Goal: Task Accomplishment & Management: Manage account settings

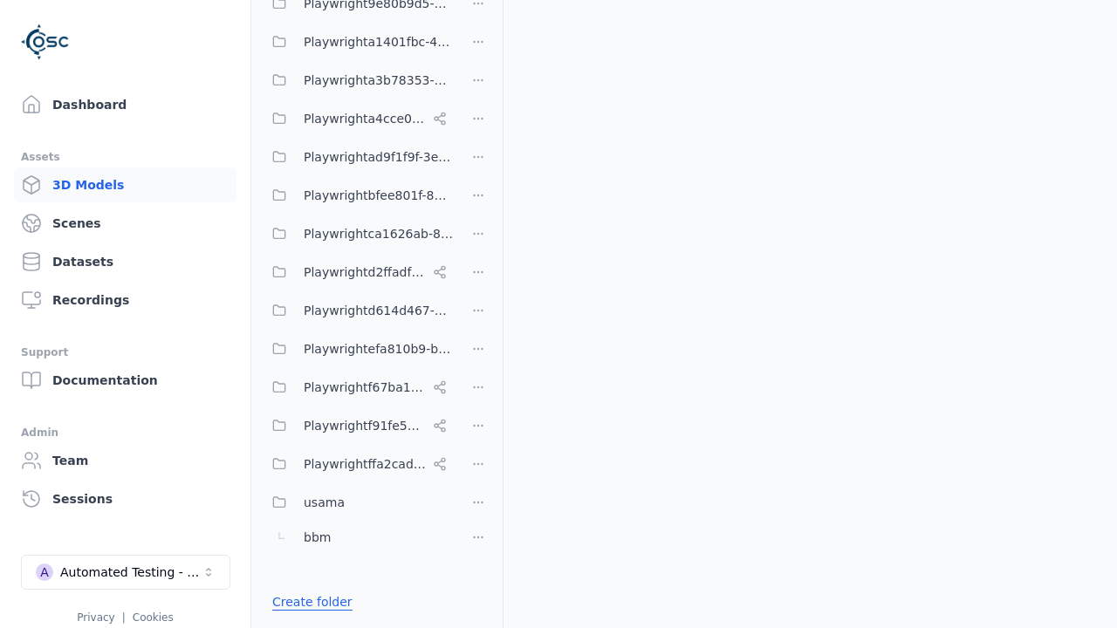
click at [306, 602] on link "Create folder" at bounding box center [312, 602] width 80 height 17
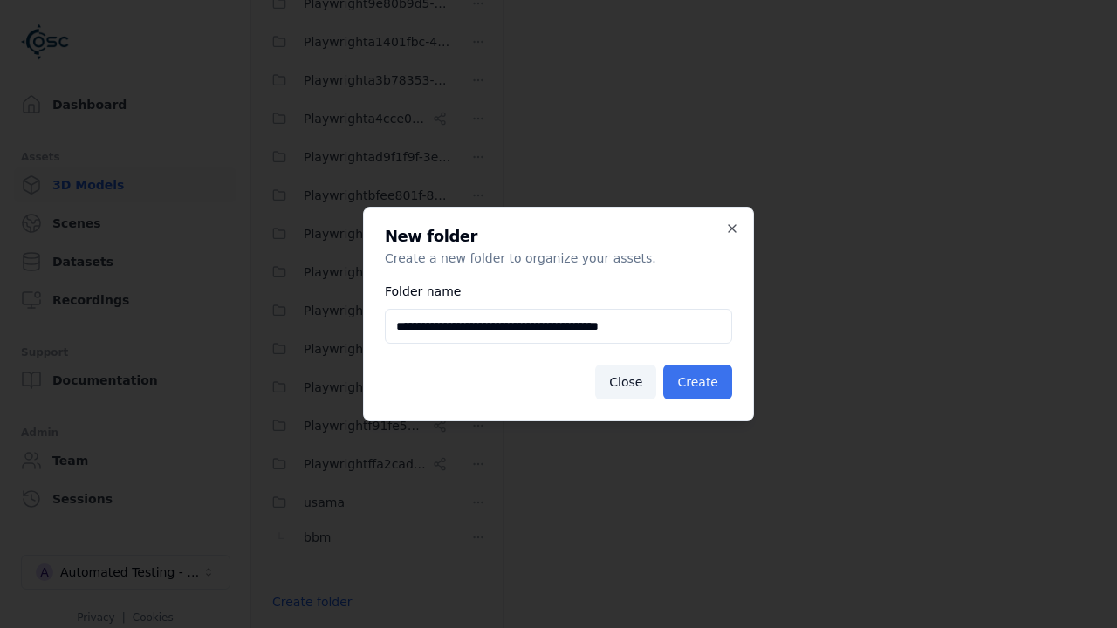
type input "**********"
click at [701, 382] on button "Create" at bounding box center [697, 382] width 69 height 35
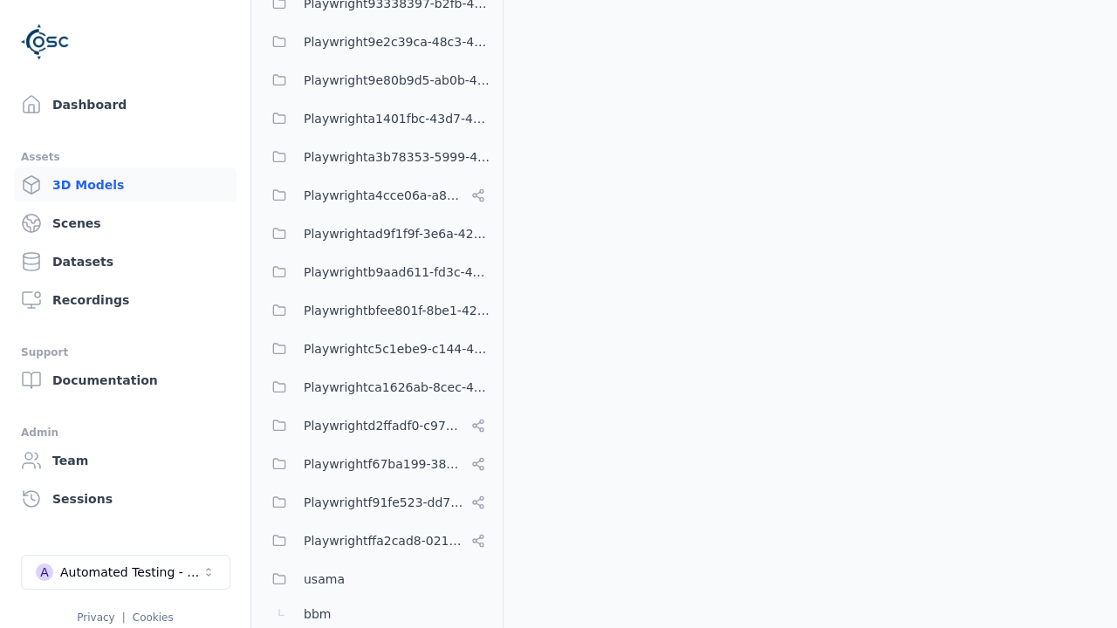
scroll to position [919, 0]
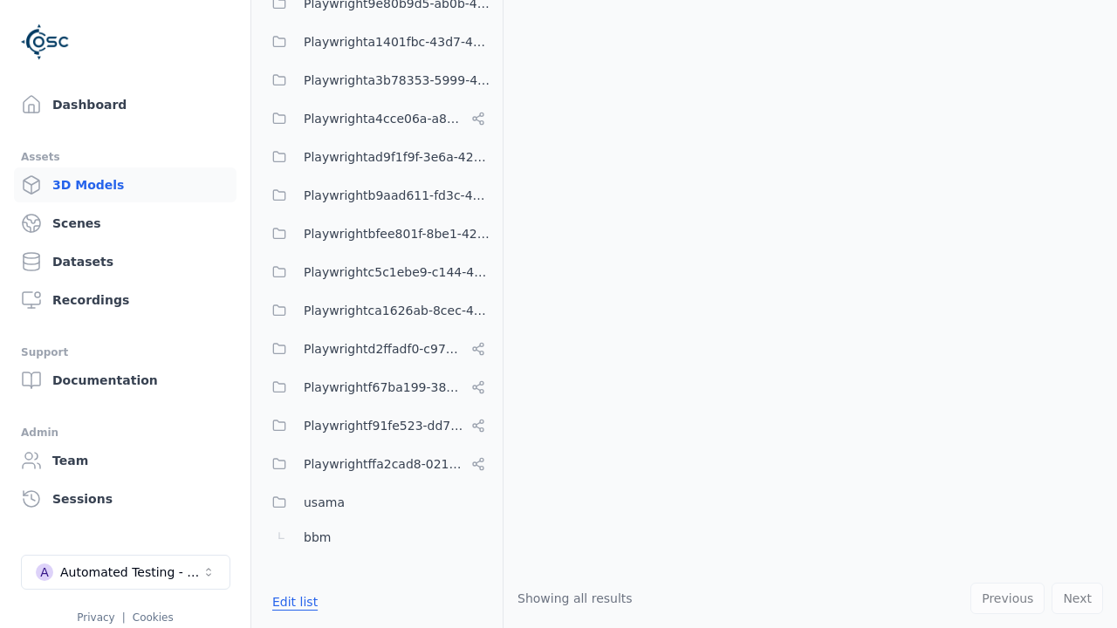
click at [292, 602] on button "Edit list" at bounding box center [295, 602] width 66 height 31
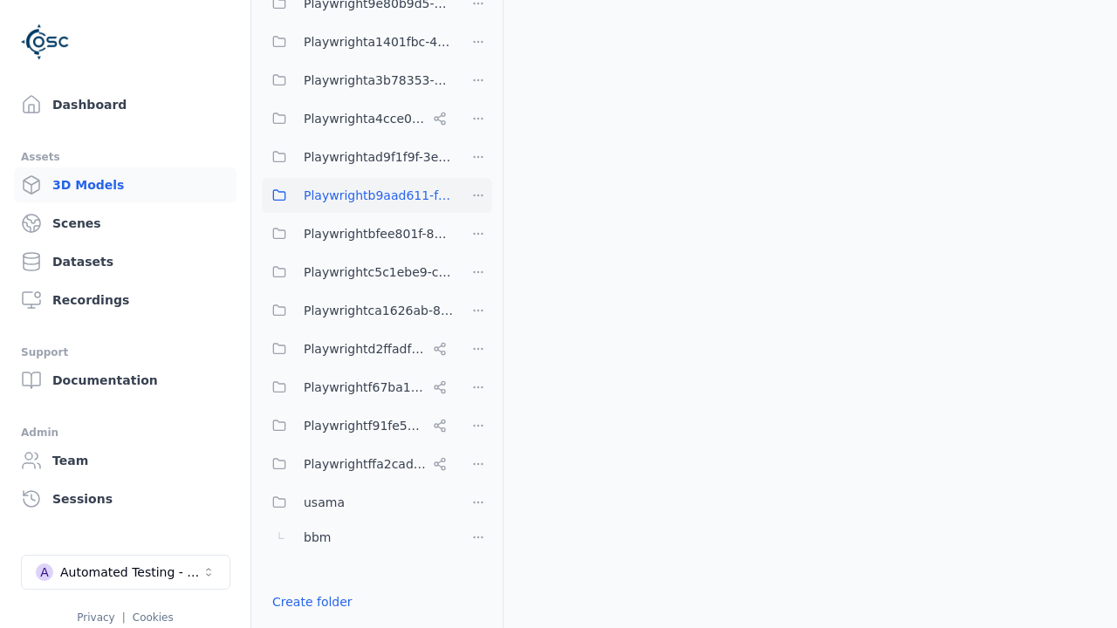
click at [478, 196] on html "Support Dashboard Assets 3D Models Scenes Datasets Recordings Support Documenta…" at bounding box center [558, 314] width 1117 height 628
click at [478, 287] on div "Rename" at bounding box center [485, 287] width 117 height 28
